Goal: Information Seeking & Learning: Learn about a topic

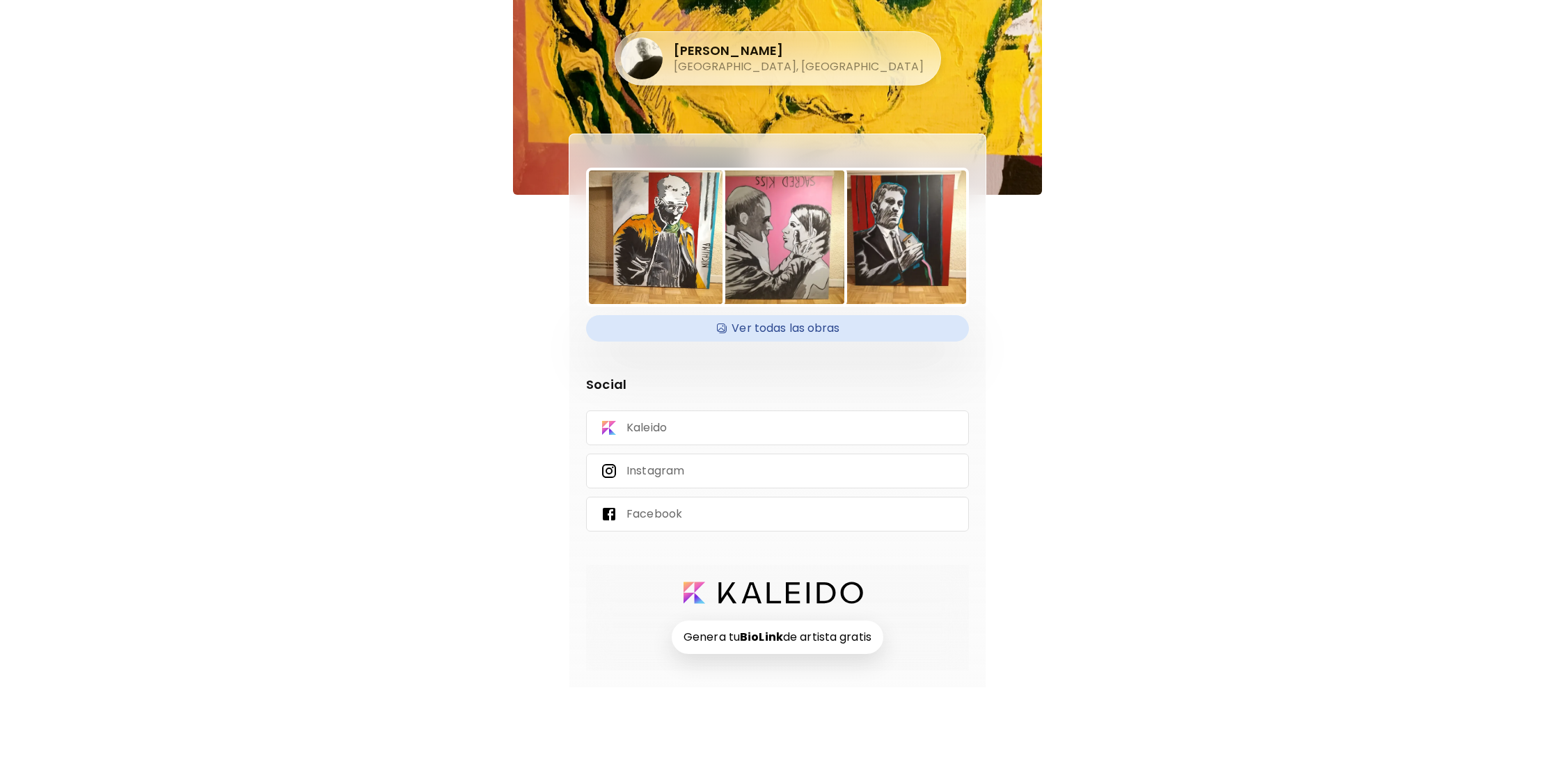
click at [848, 330] on h4 "Ver todas las obras" at bounding box center [777, 328] width 366 height 21
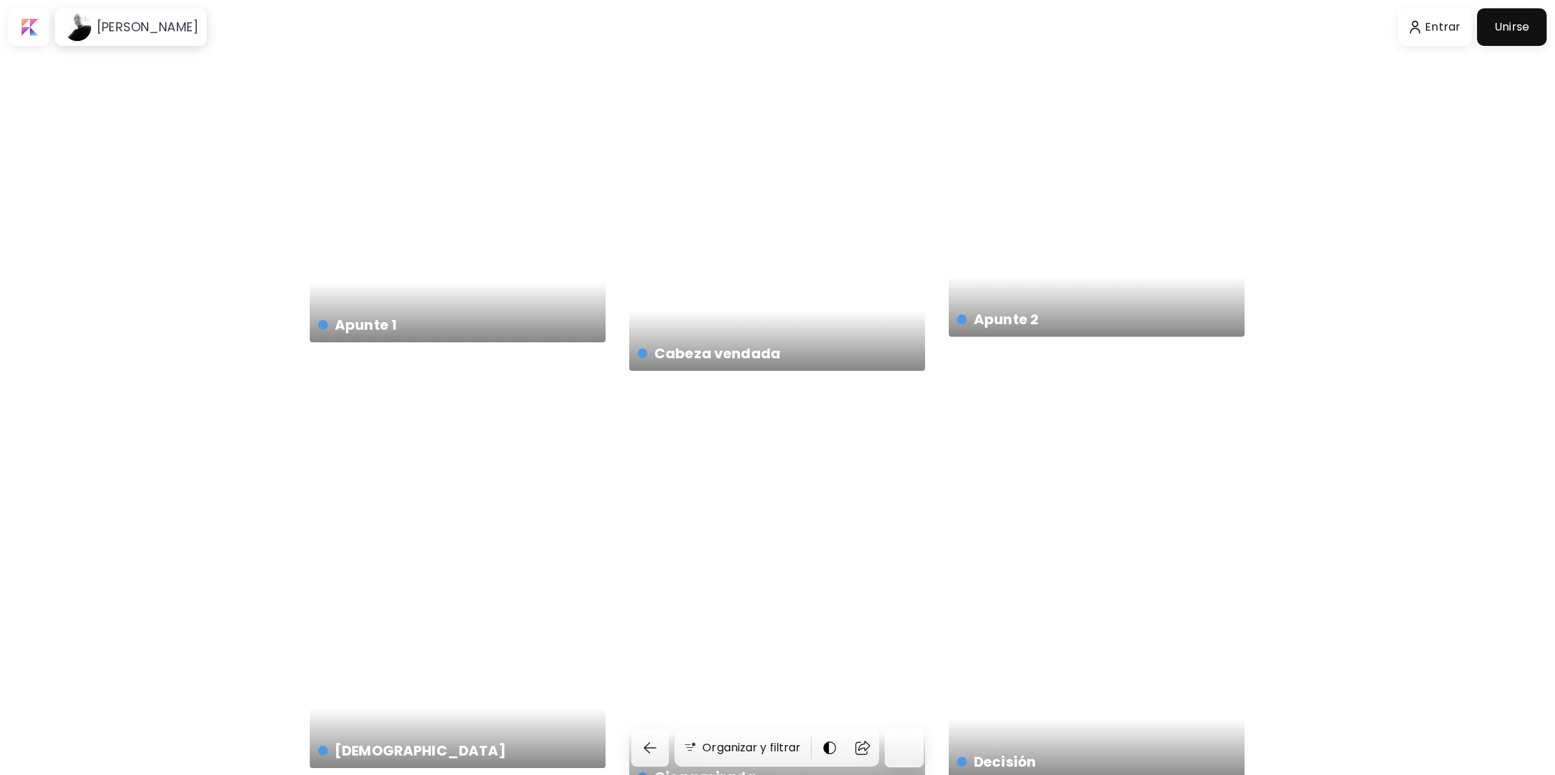
scroll to position [530, 0]
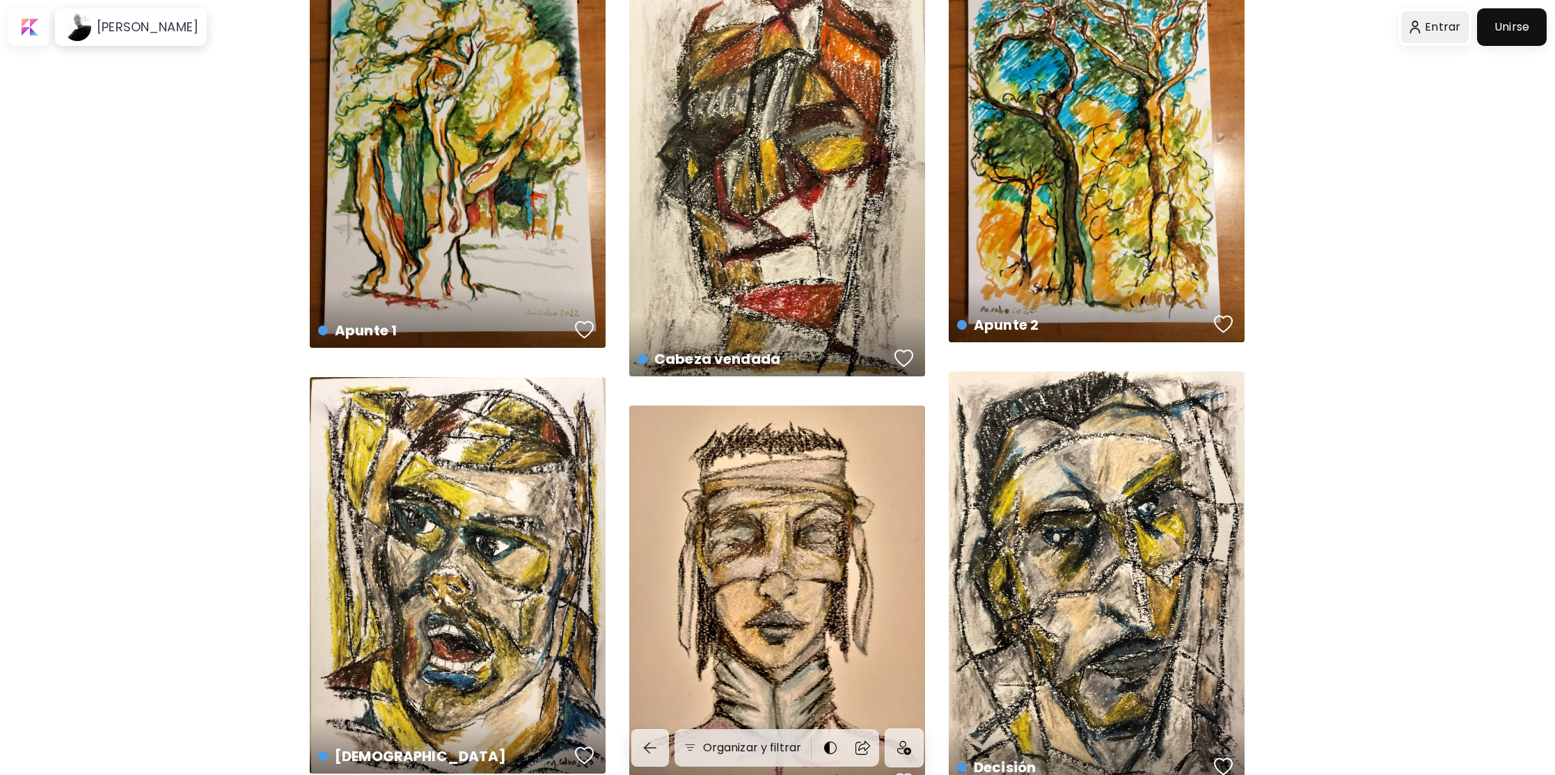
click at [1442, 30] on div at bounding box center [1435, 27] width 68 height 32
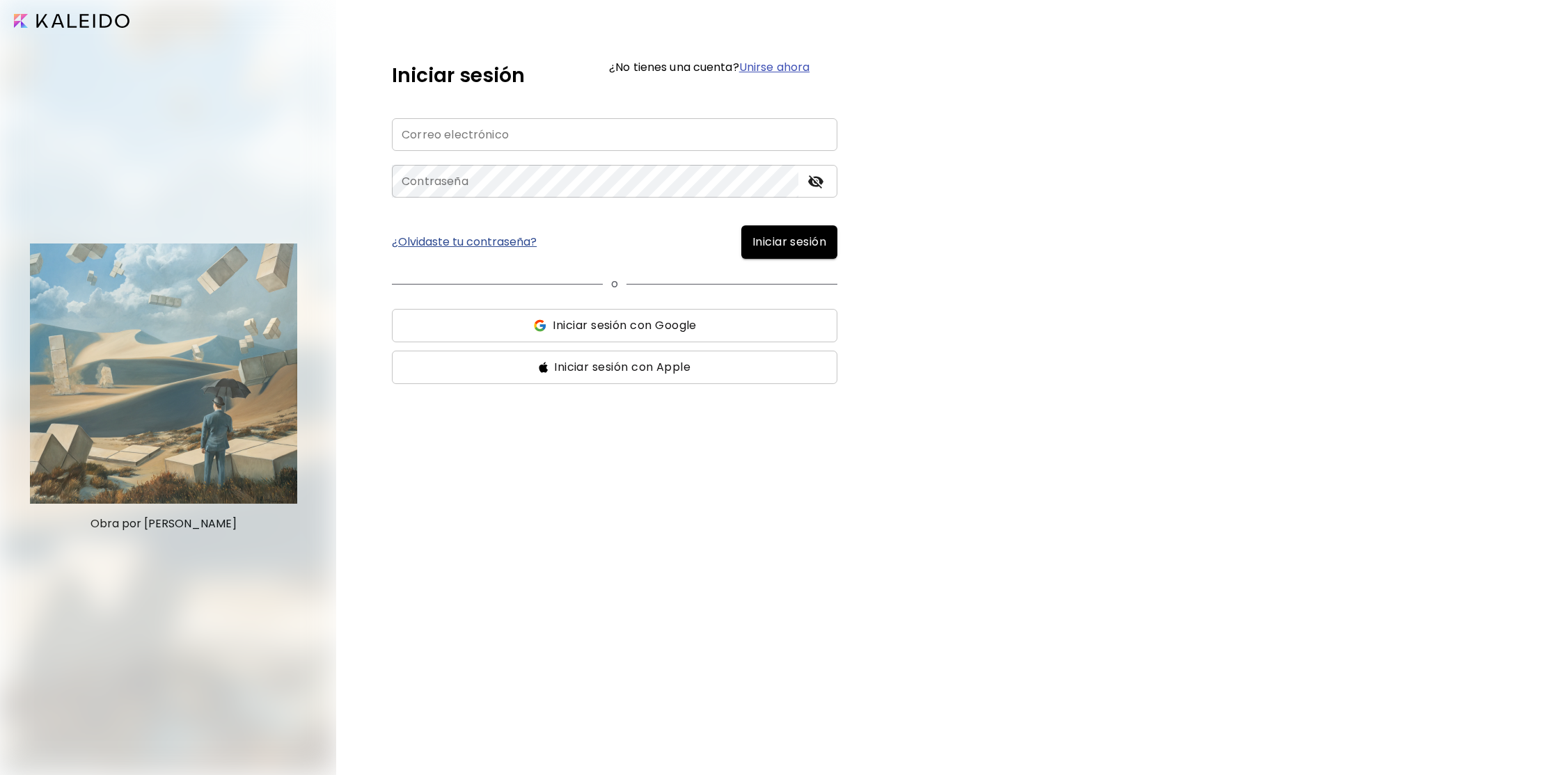
type input "**********"
click at [807, 242] on span "Iniciar sesión" at bounding box center [789, 242] width 74 height 17
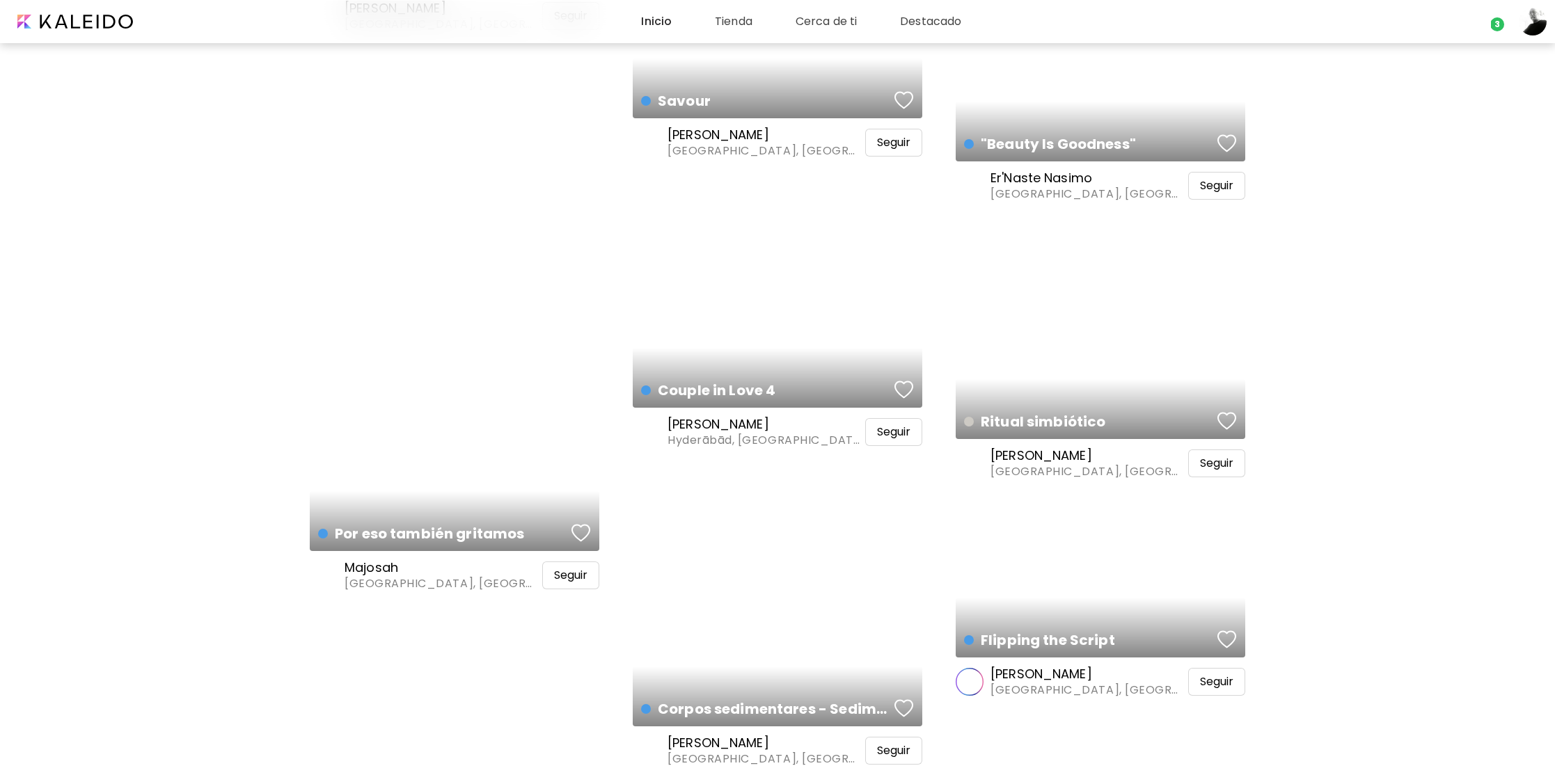
scroll to position [873, 0]
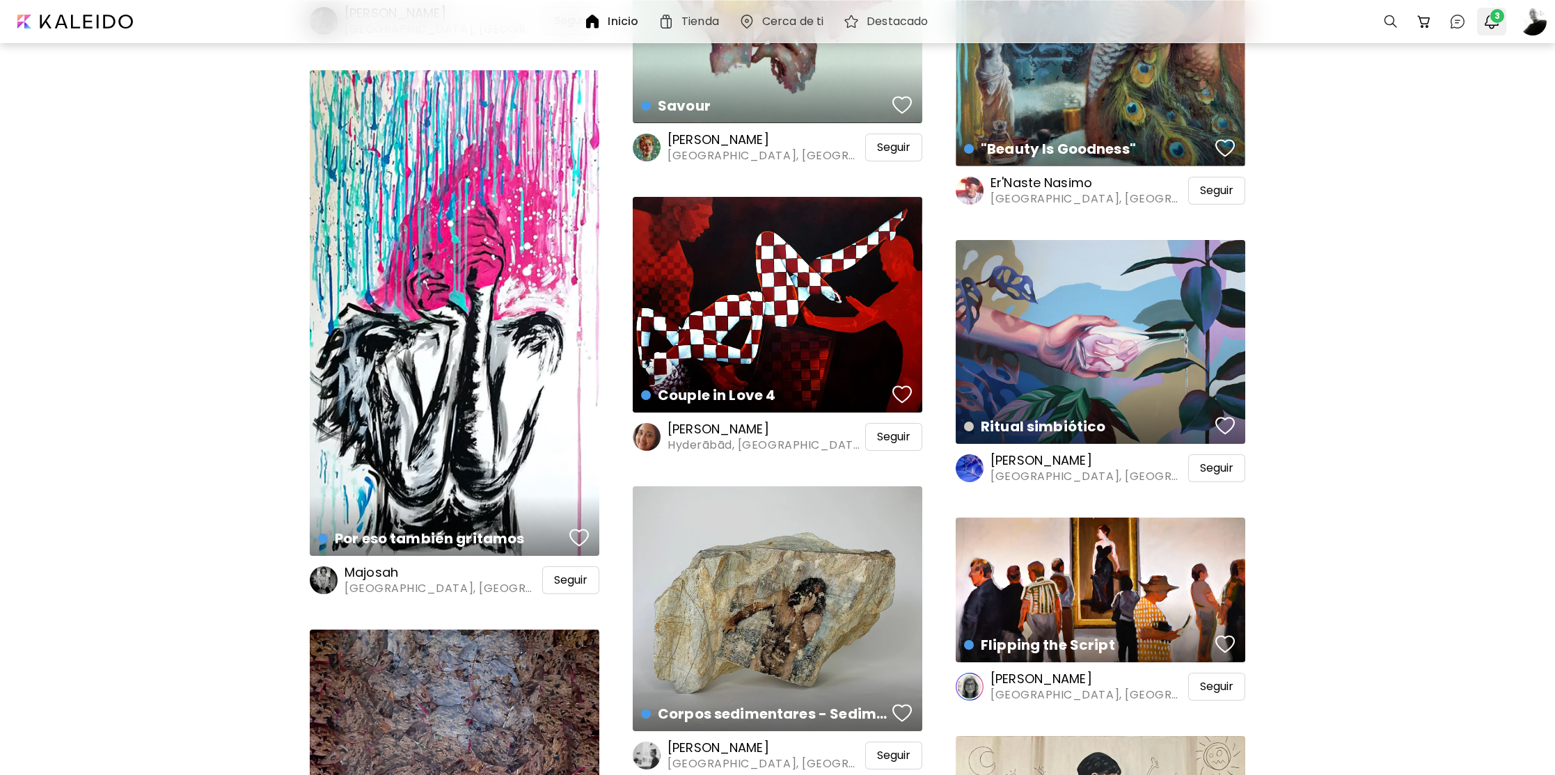
click at [1493, 22] on img "button" at bounding box center [1491, 21] width 17 height 17
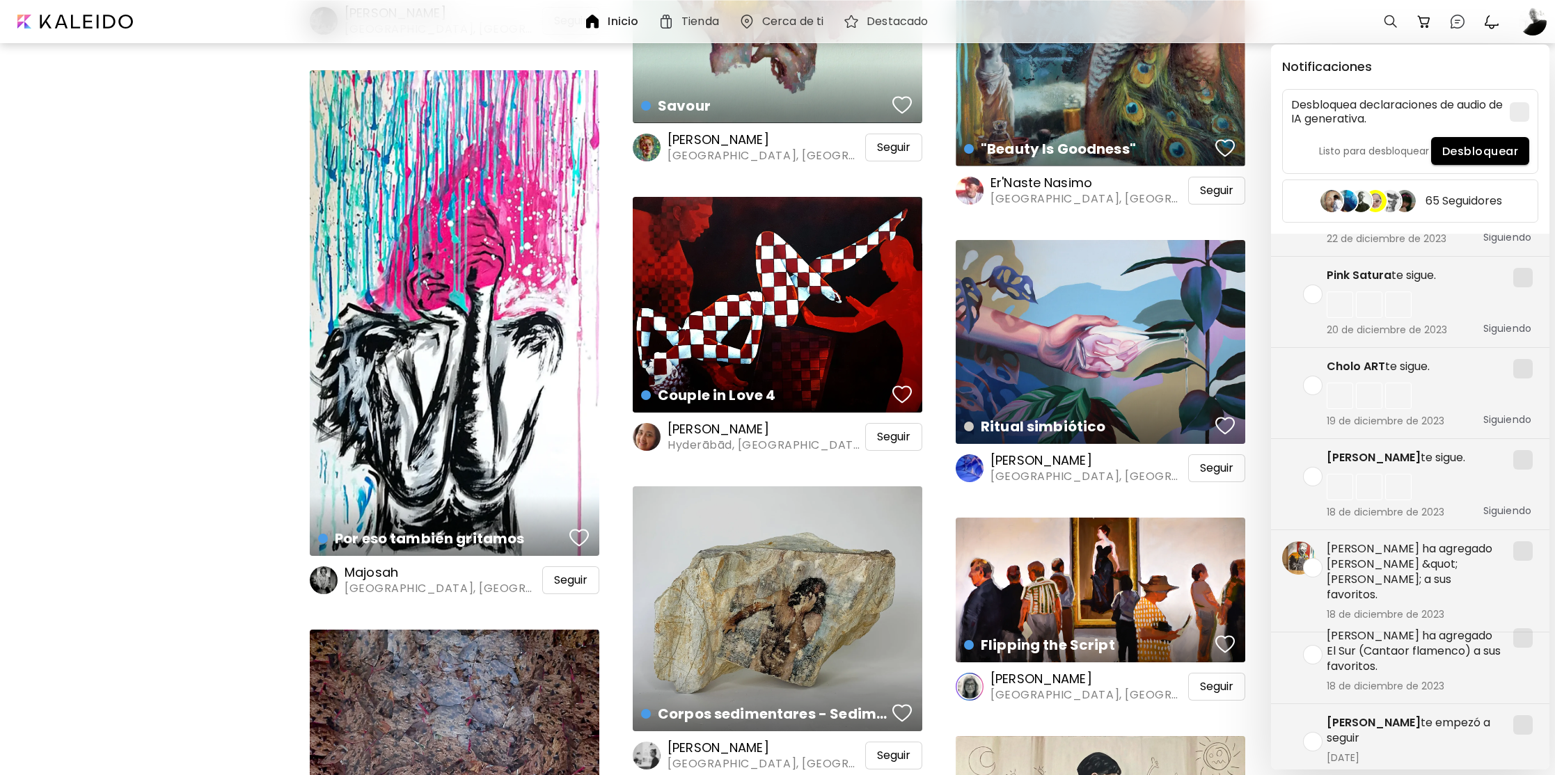
scroll to position [0, 0]
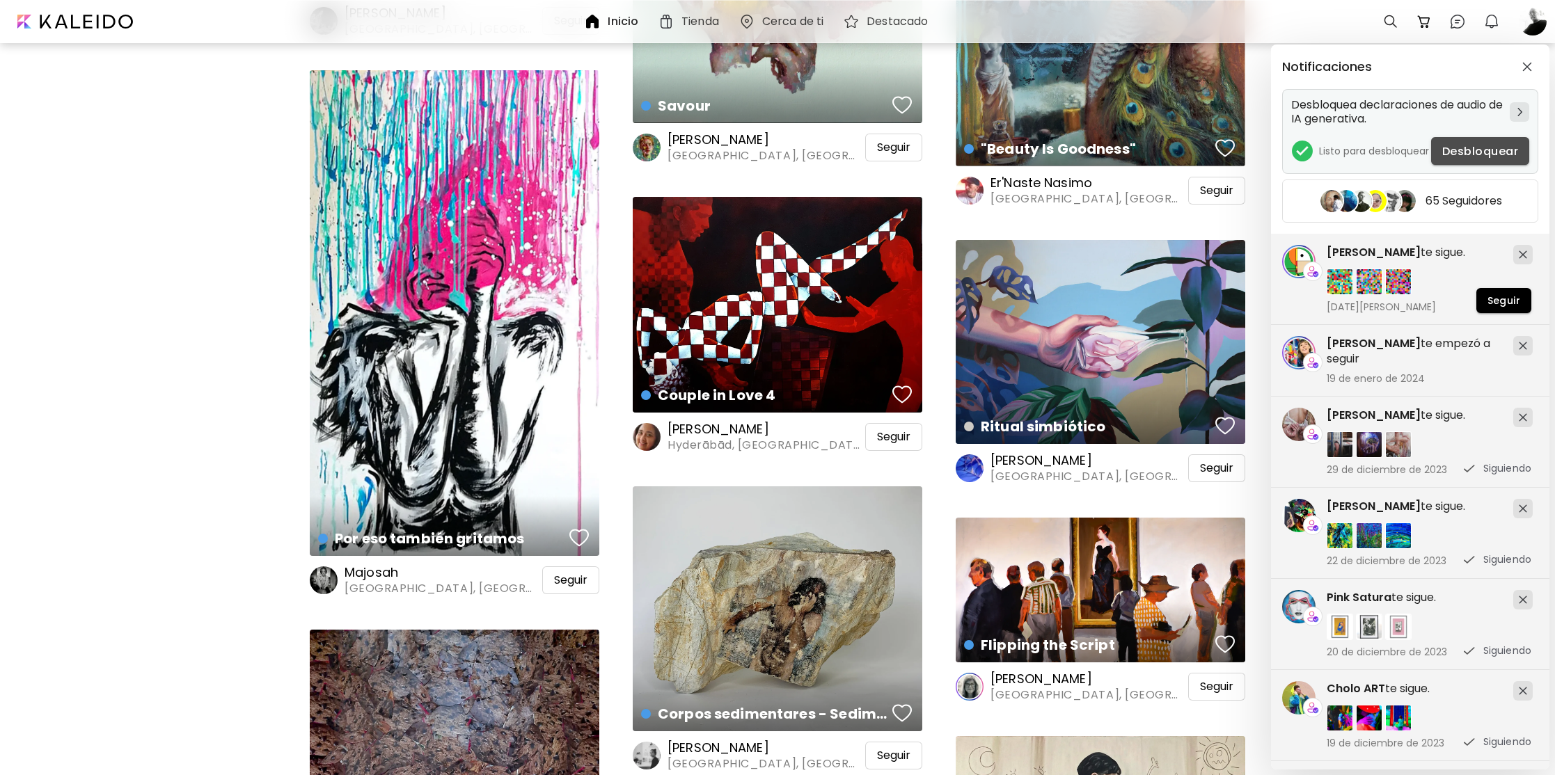
click at [1476, 150] on span "Desbloquear" at bounding box center [1480, 151] width 76 height 15
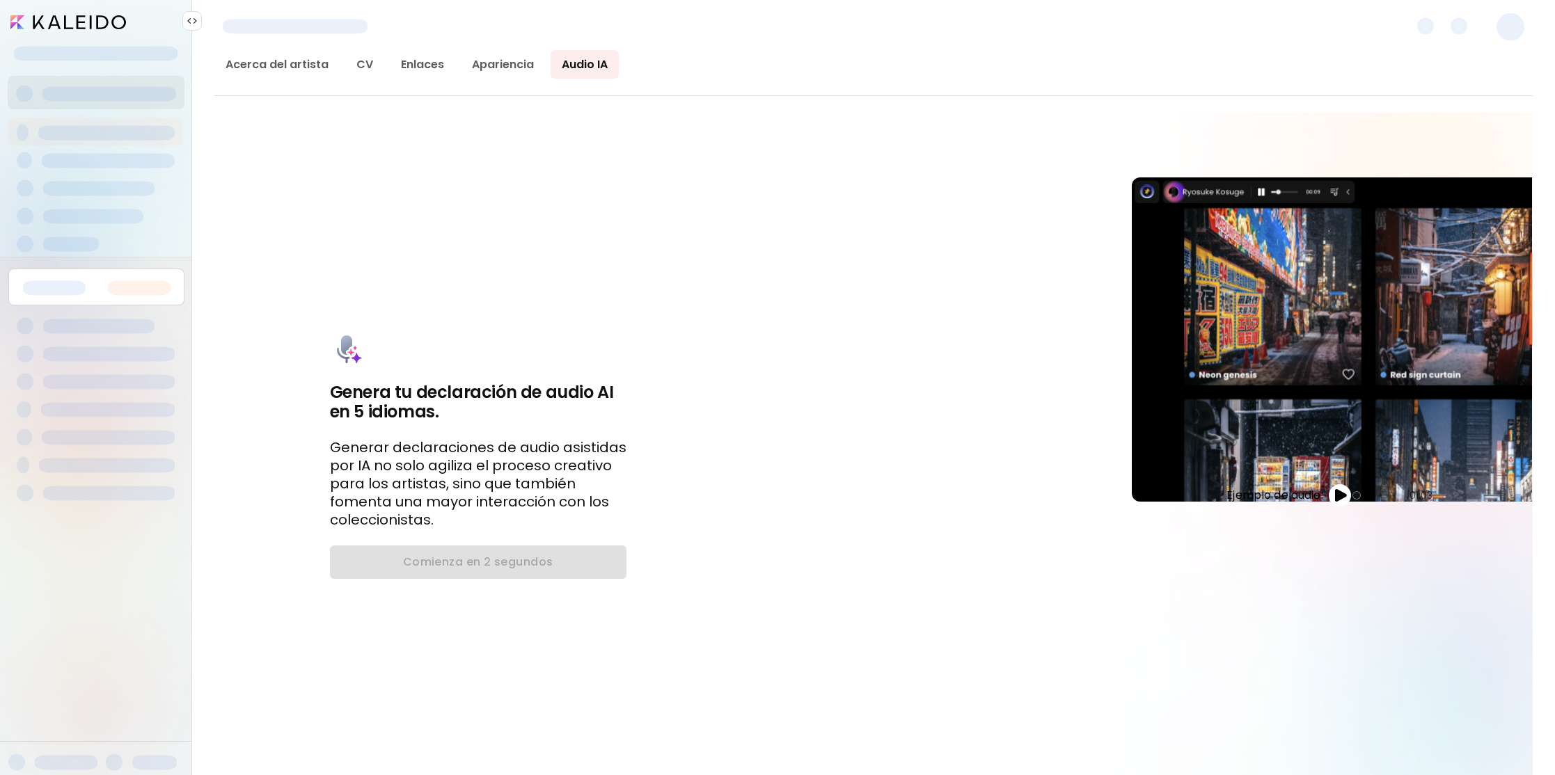
scroll to position [0, 1]
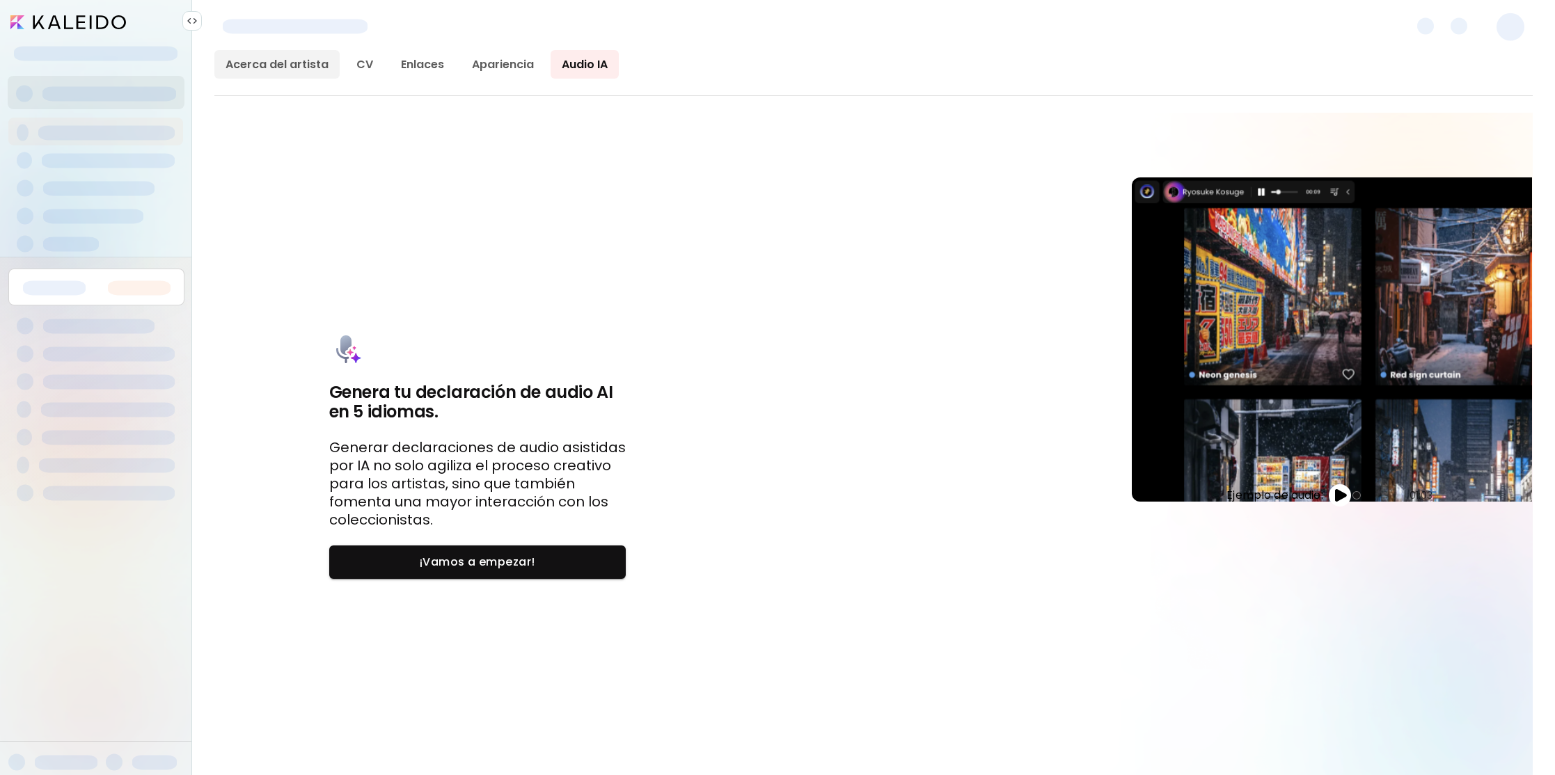
click at [292, 65] on link "Acerca del artista" at bounding box center [276, 64] width 125 height 29
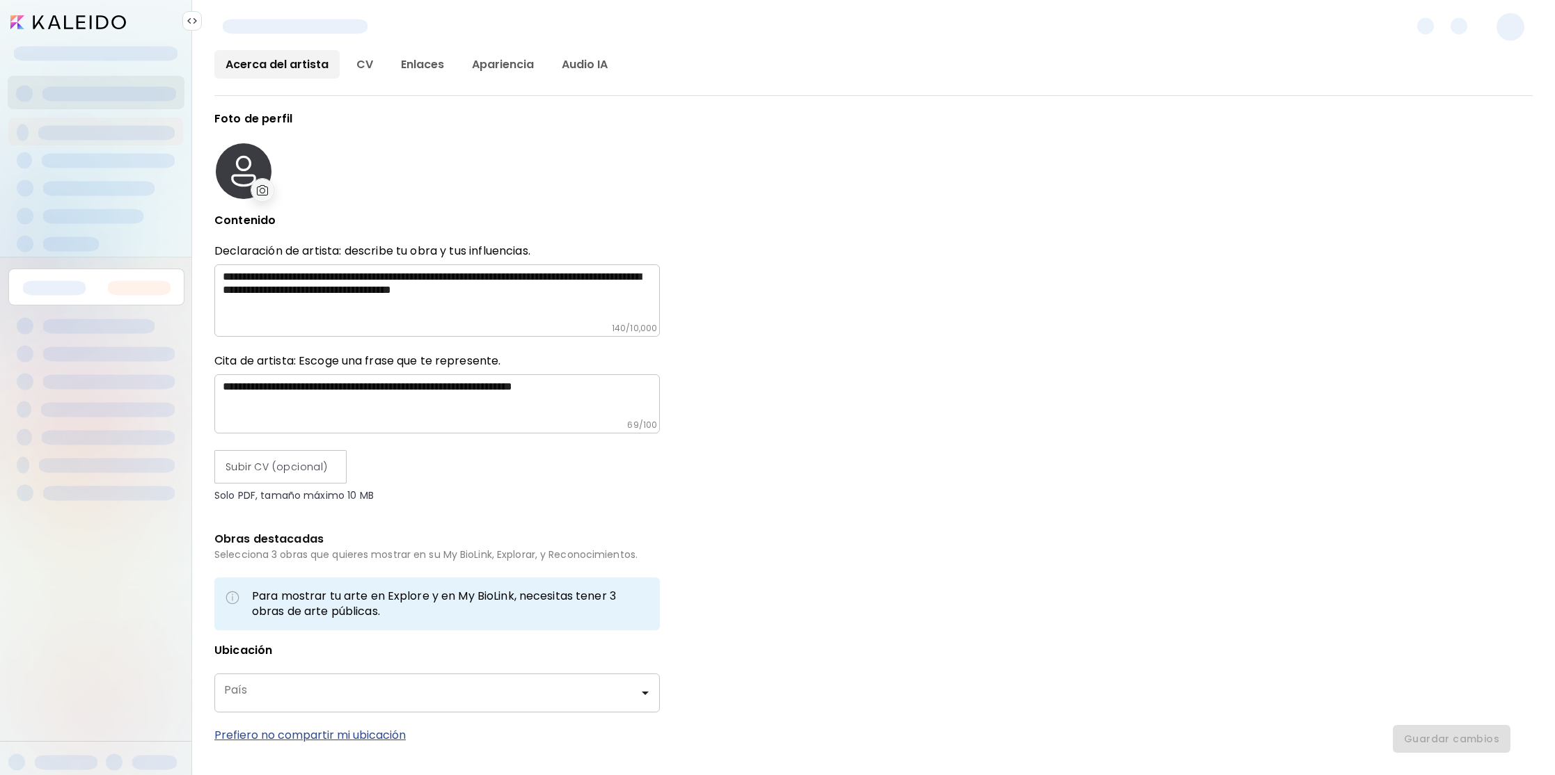
type input "*****"
type input "******"
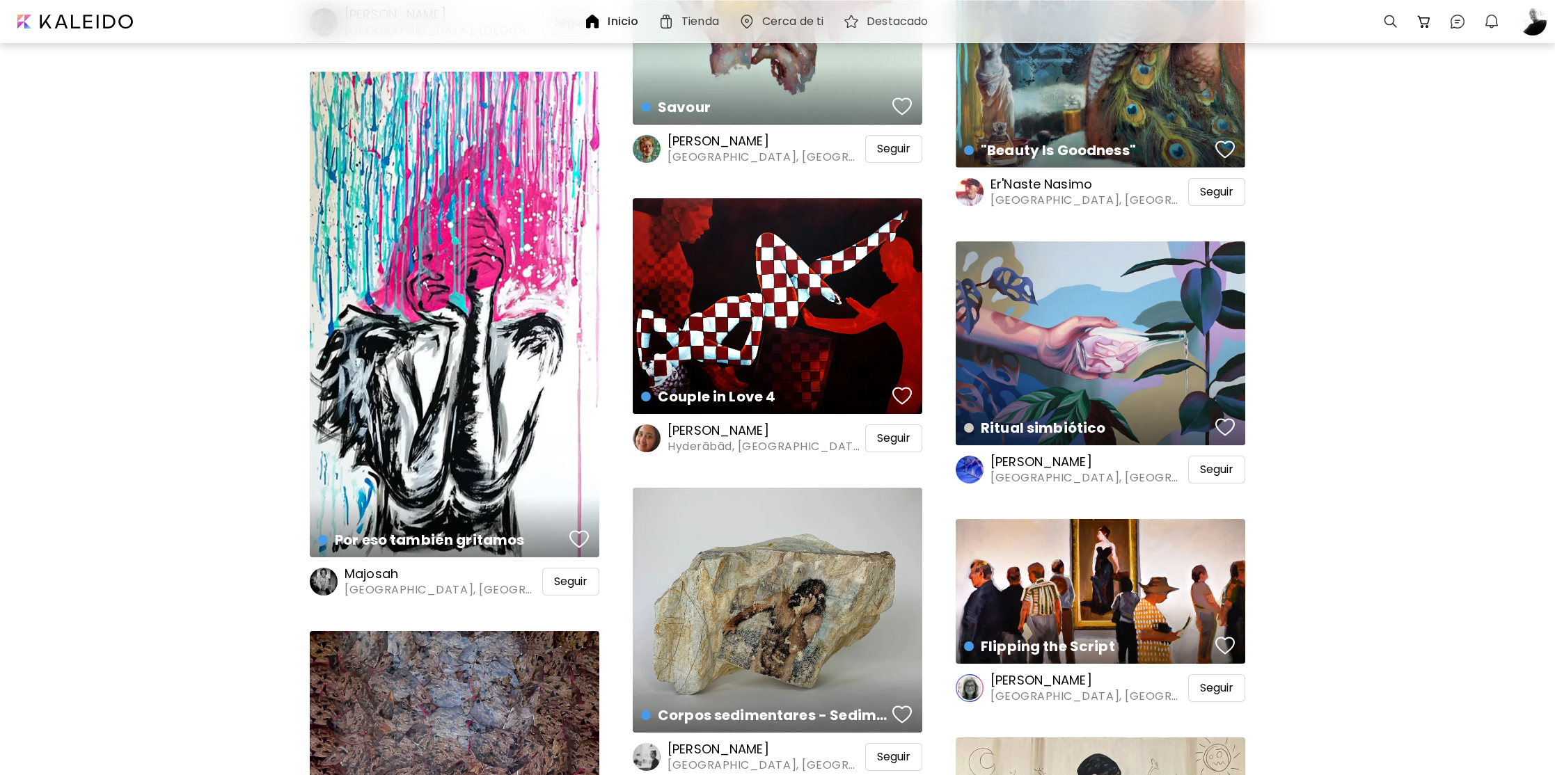
scroll to position [867, 0]
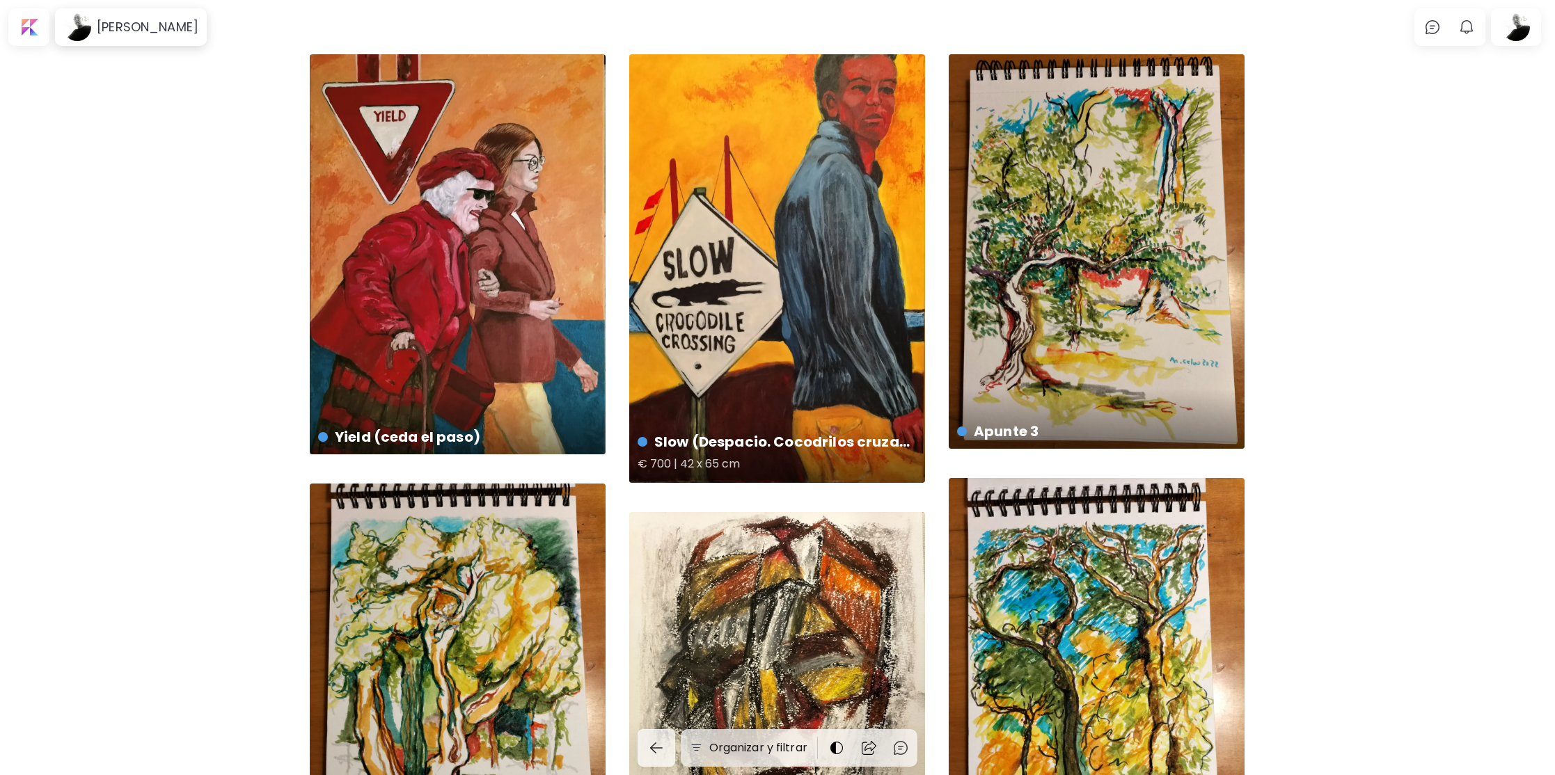
click at [837, 225] on div "Slow (Despacio. Cocodrilos cruzando) € 700 | 42 x 65 cm" at bounding box center [777, 268] width 296 height 429
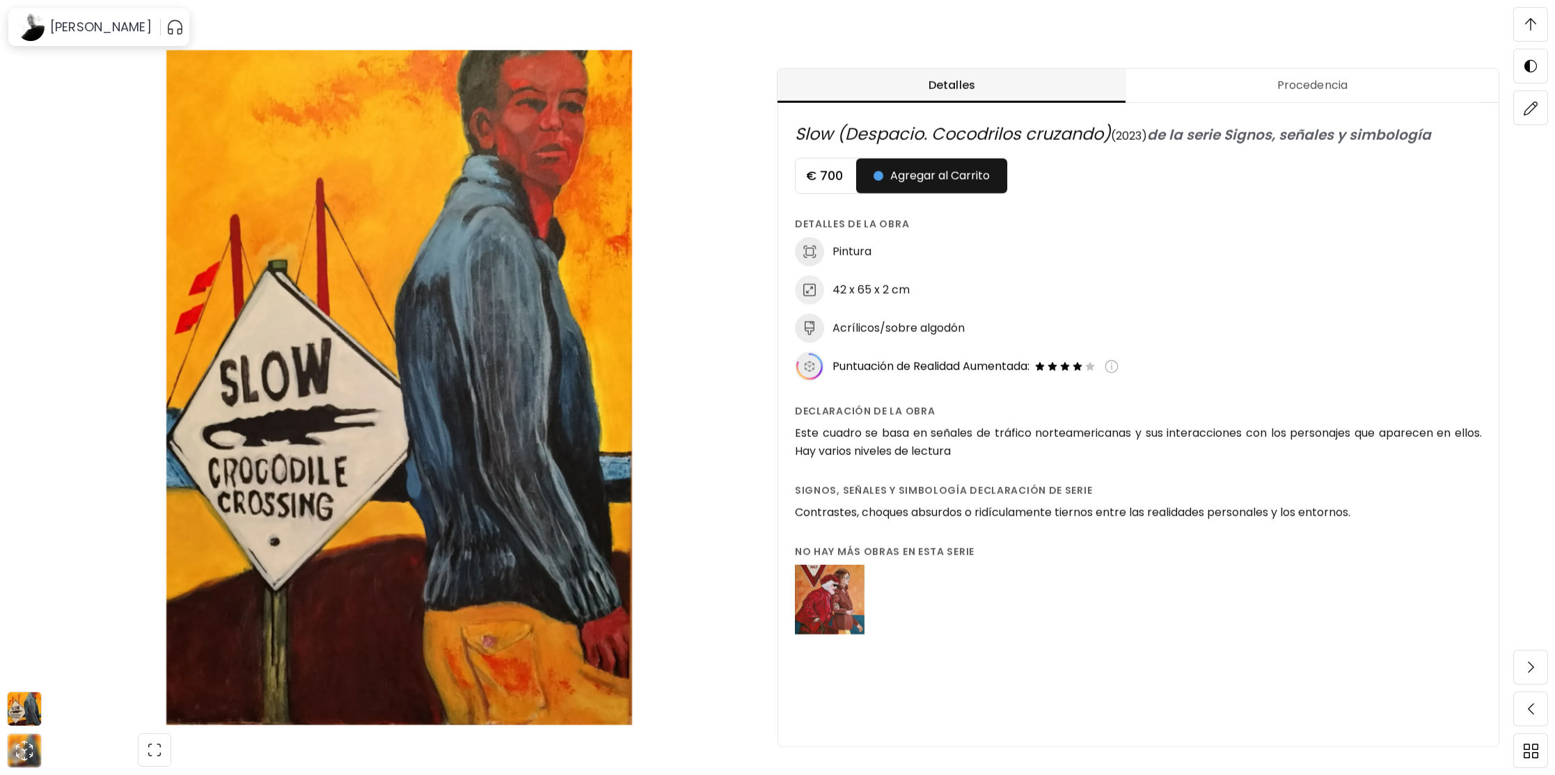
scroll to position [634, 0]
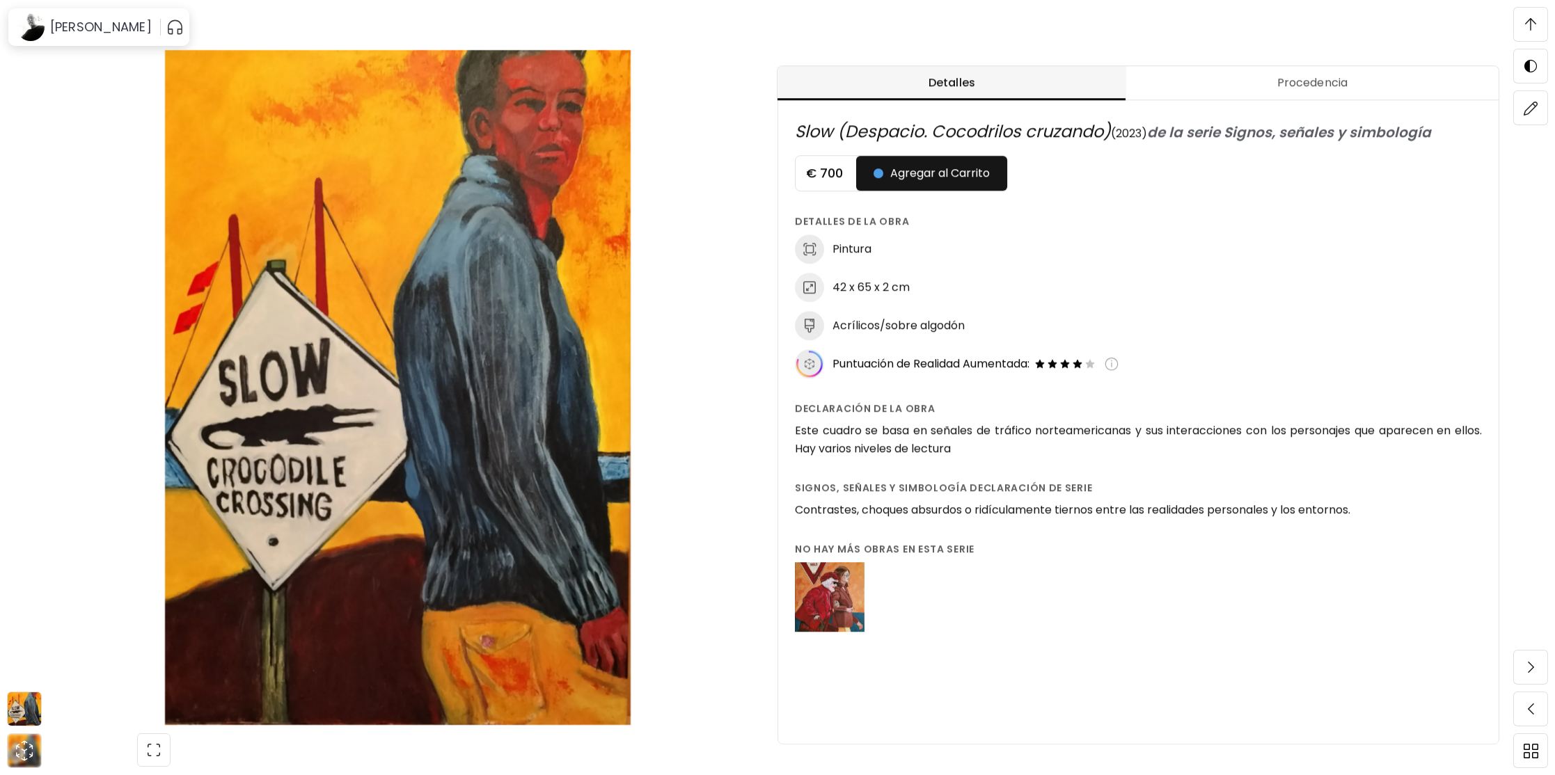
click at [810, 370] on icon at bounding box center [809, 364] width 26 height 26
